Goal: Use online tool/utility: Utilize a website feature to perform a specific function

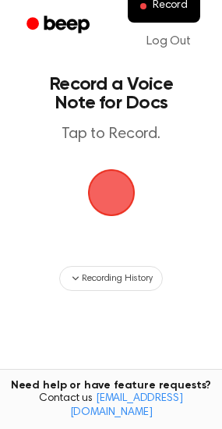
click at [137, 183] on span "button" at bounding box center [111, 192] width 69 height 69
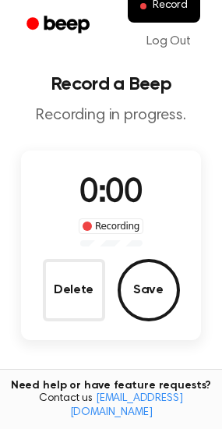
click at [119, 180] on span "0:00" at bounding box center [111, 193] width 62 height 33
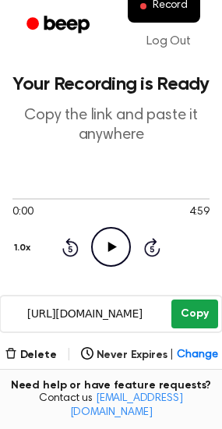
click at [188, 314] on button "Copy" at bounding box center [195, 314] width 46 height 29
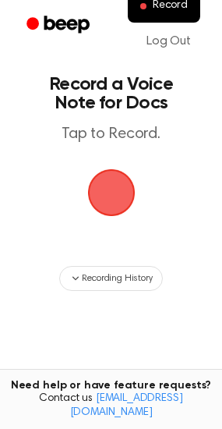
click at [121, 197] on span "button" at bounding box center [111, 193] width 56 height 56
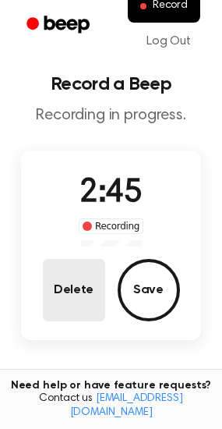
click at [69, 283] on button "Delete" at bounding box center [74, 290] width 62 height 62
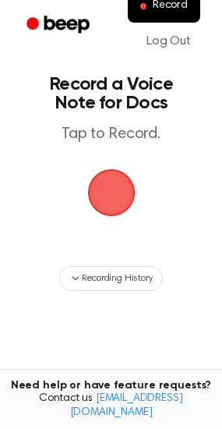
click at [115, 181] on span "button" at bounding box center [111, 193] width 51 height 51
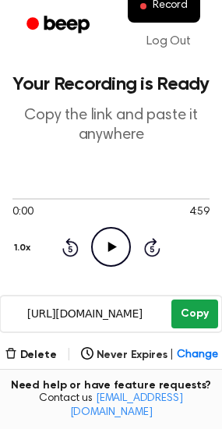
click at [191, 314] on button "Copy" at bounding box center [195, 314] width 46 height 29
click at [191, 307] on button "Copy" at bounding box center [195, 314] width 46 height 29
